Goal: Find specific page/section

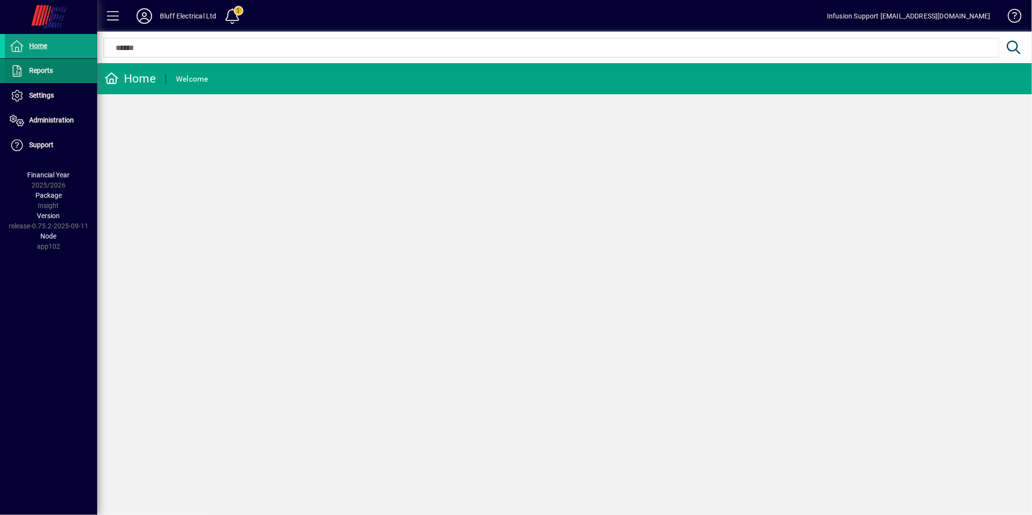
click at [37, 69] on span "Reports" at bounding box center [41, 71] width 24 height 8
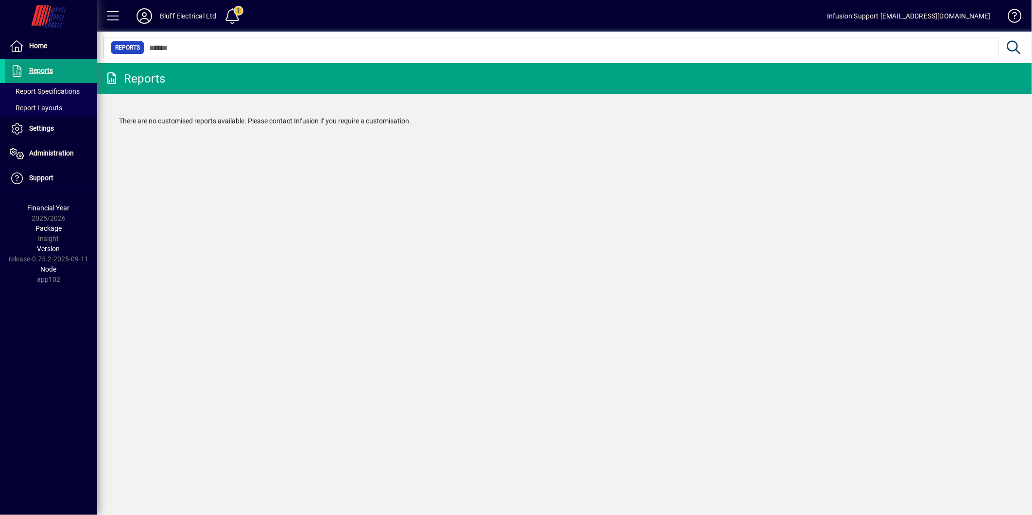
click at [142, 9] on icon at bounding box center [144, 16] width 19 height 16
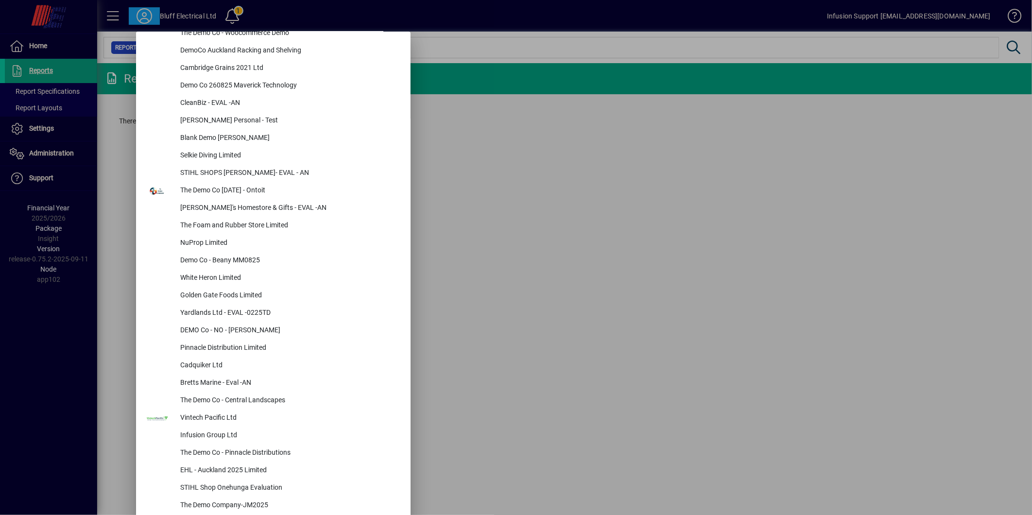
scroll to position [2589, 0]
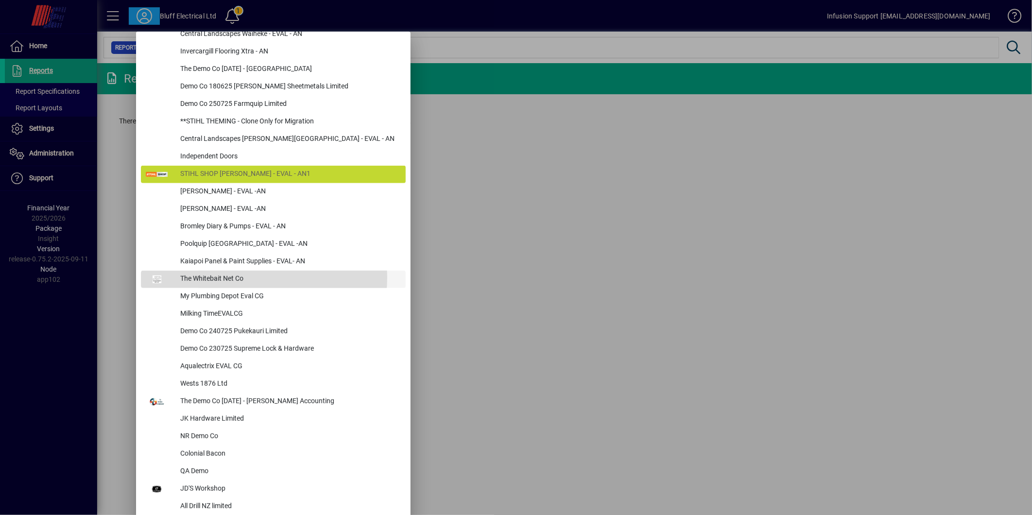
click at [231, 277] on div "The Whitebait Net Co" at bounding box center [289, 279] width 233 height 17
